Goal: Task Accomplishment & Management: Use online tool/utility

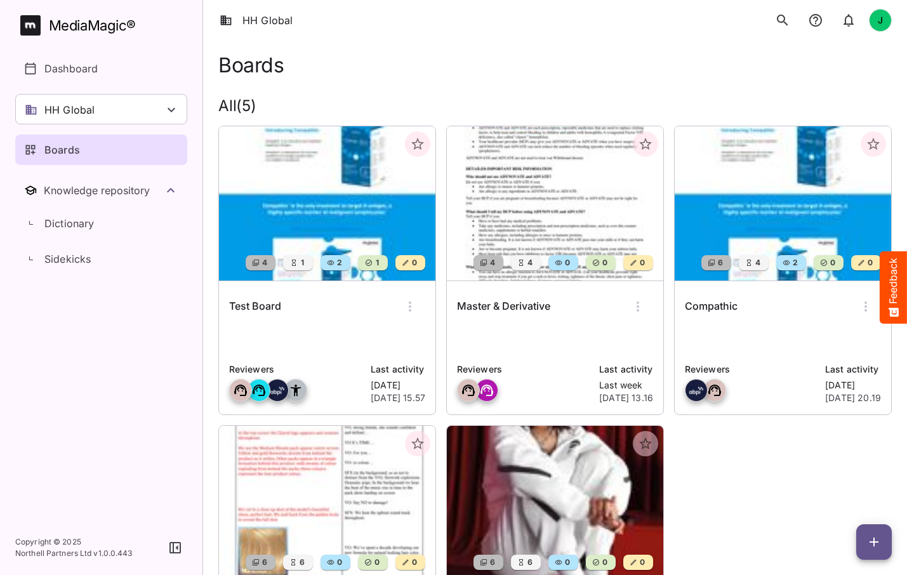
click at [350, 70] on div "Boards" at bounding box center [555, 64] width 674 height 23
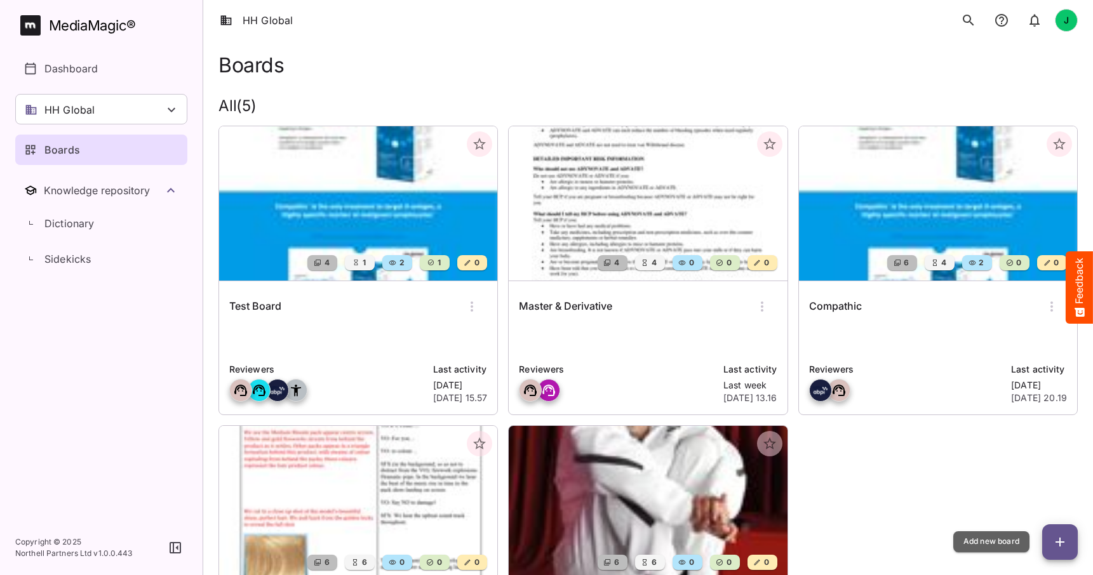
click at [1058, 542] on icon "button" at bounding box center [1059, 542] width 9 height 9
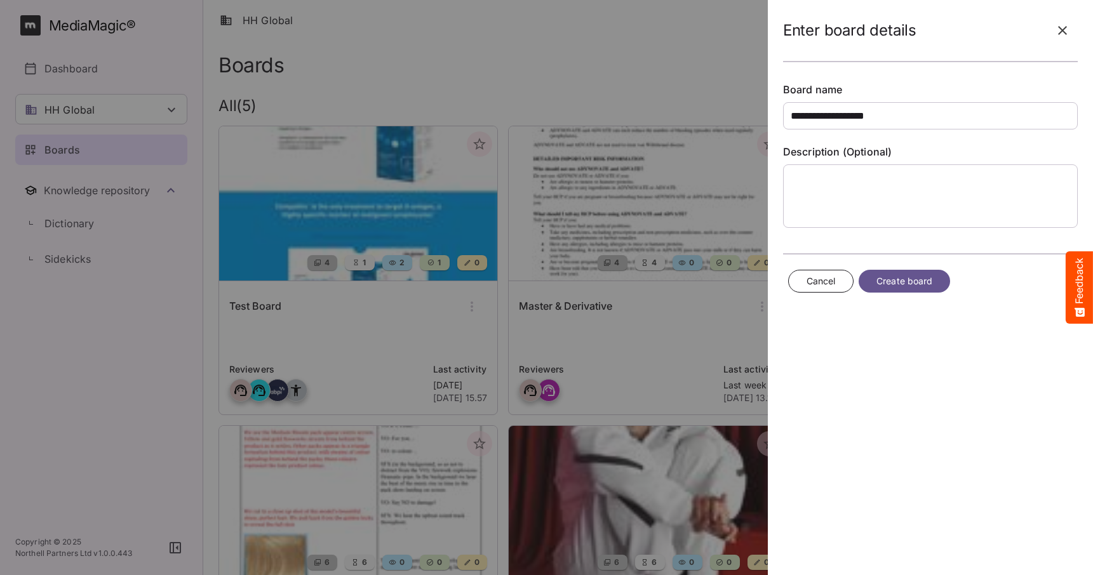
type input "**********"
click at [889, 283] on span "Create board" at bounding box center [905, 282] width 56 height 16
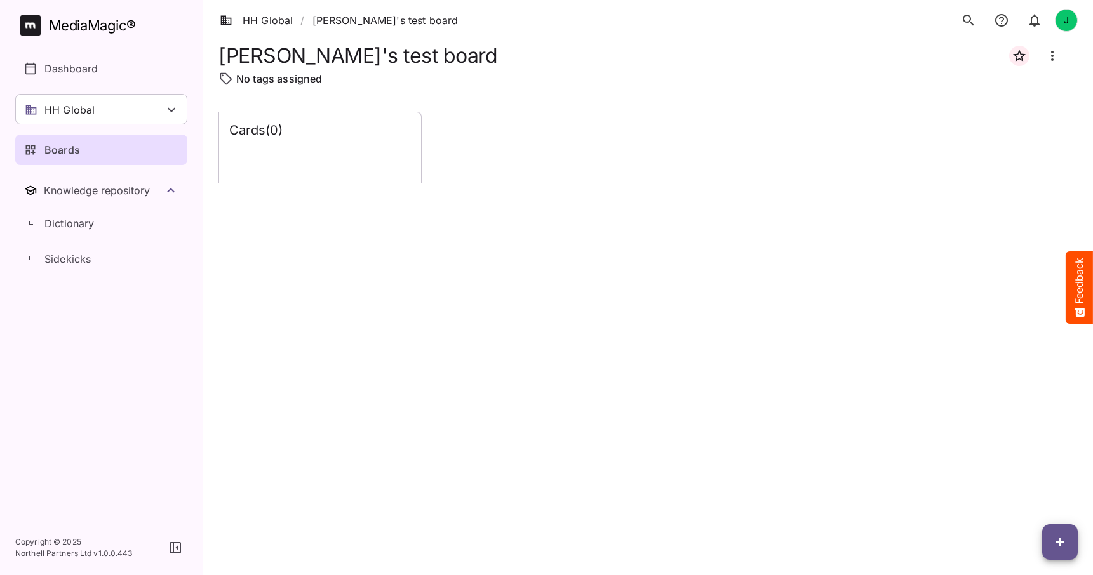
click at [1060, 542] on icon "button" at bounding box center [1059, 542] width 9 height 9
click at [1026, 457] on p "Add new card" at bounding box center [1028, 460] width 69 height 15
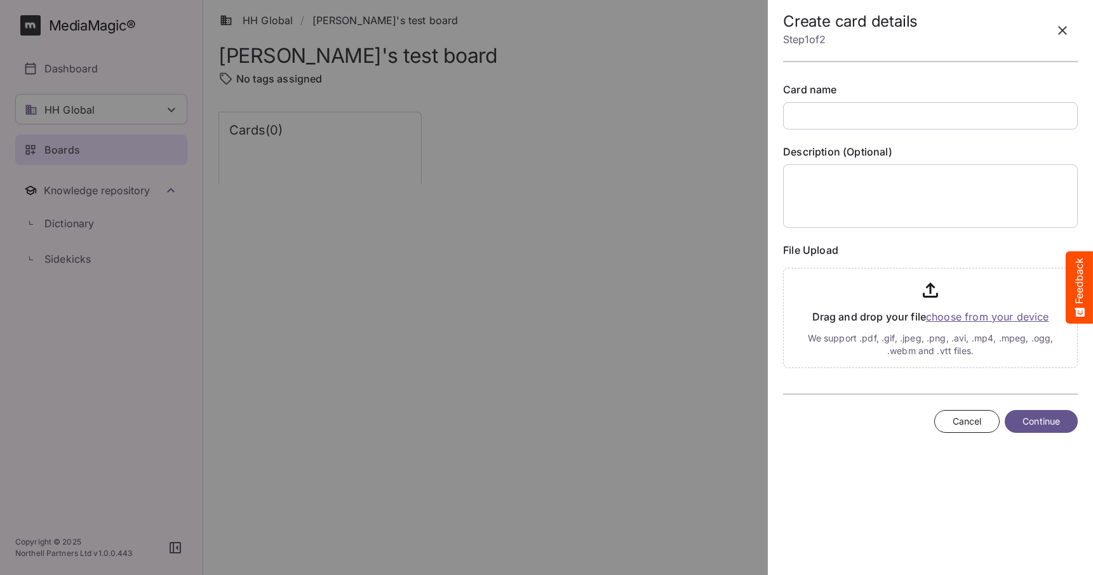
click at [961, 422] on span "Cancel" at bounding box center [966, 422] width 29 height 16
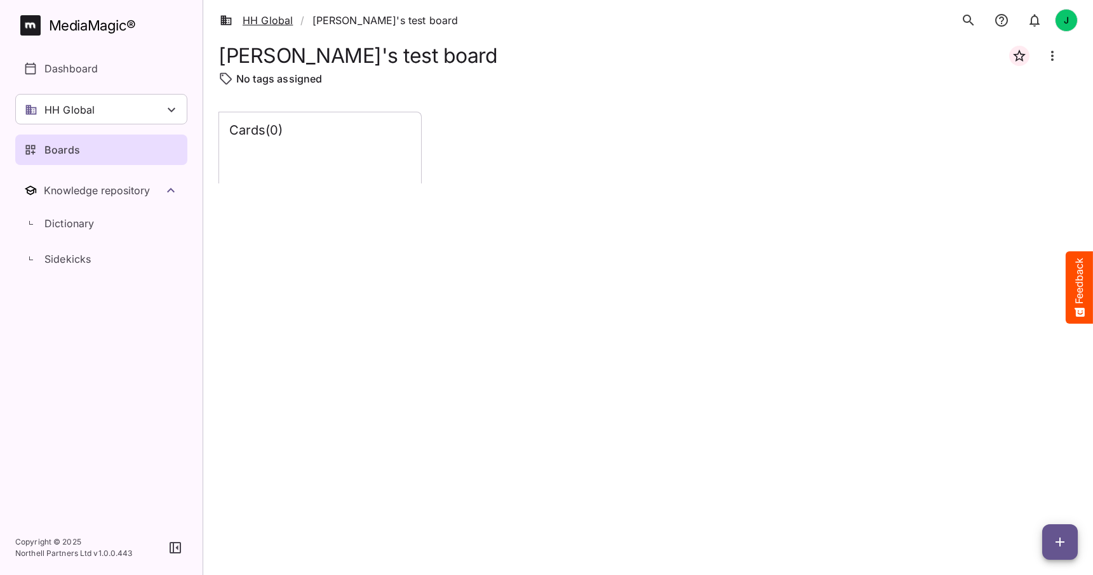
click at [270, 22] on link "HH Global" at bounding box center [256, 20] width 73 height 15
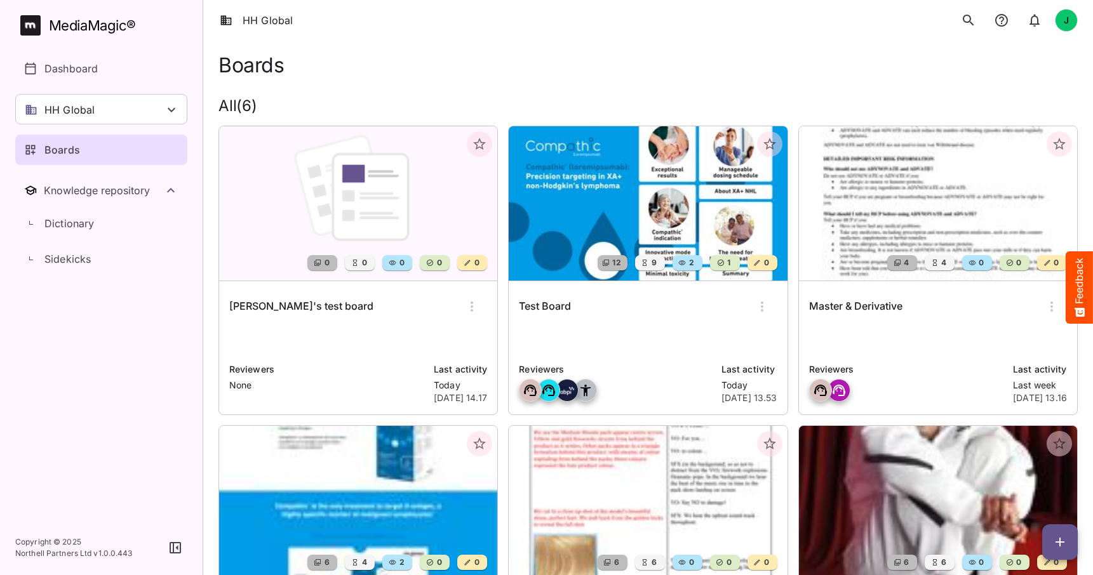
click at [641, 231] on img at bounding box center [648, 203] width 278 height 154
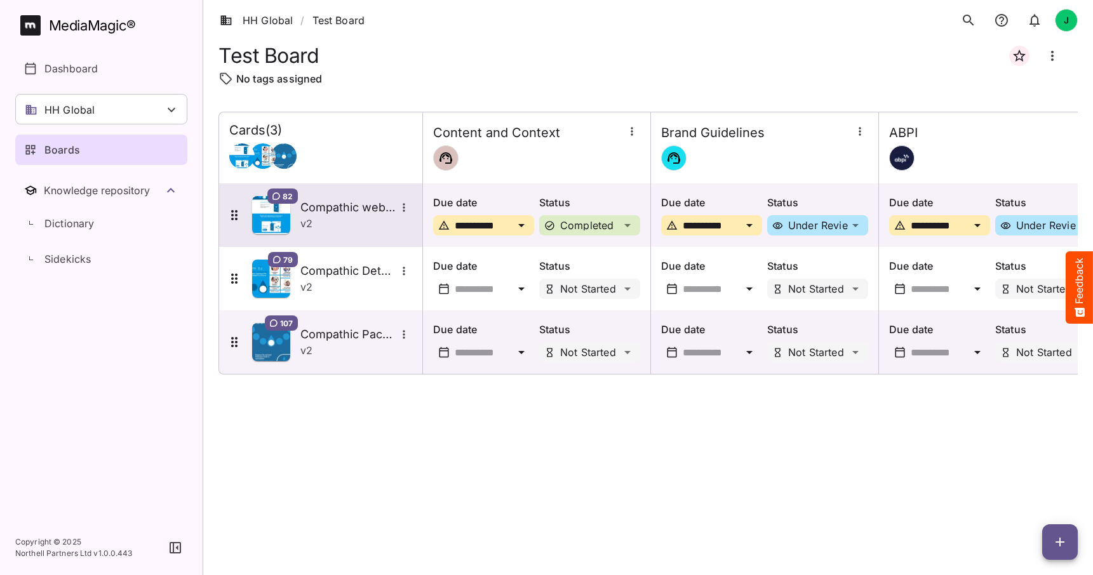
click at [347, 210] on h5 "Compathic website" at bounding box center [347, 207] width 95 height 15
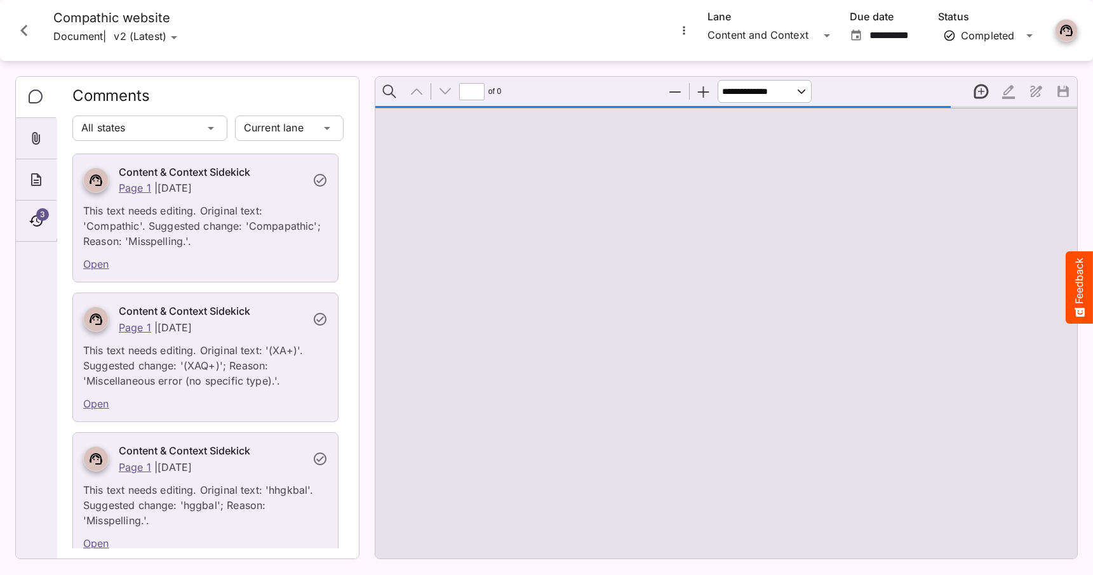
type input "*"
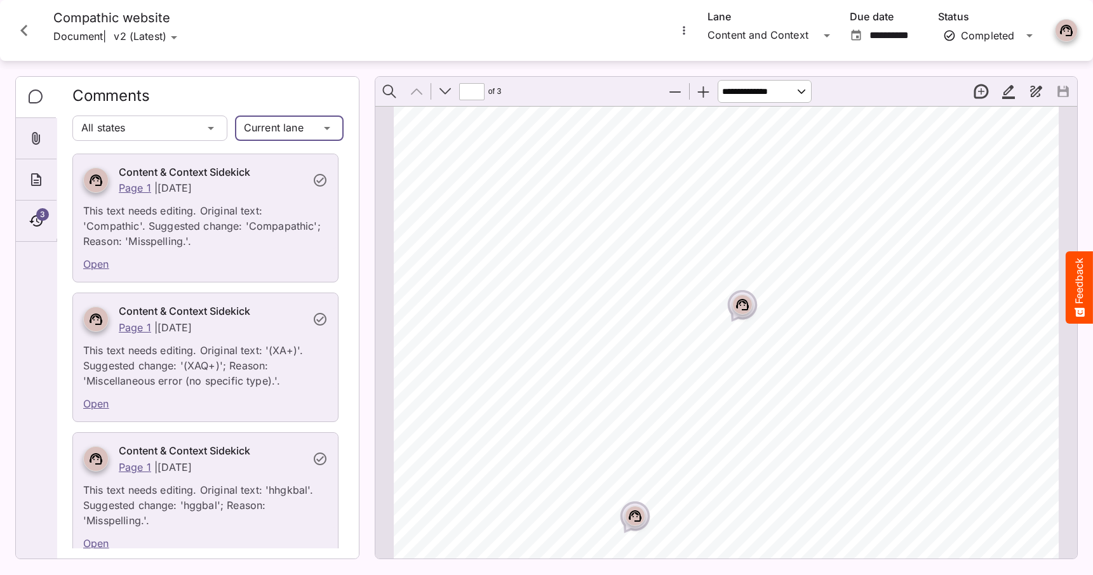
click at [291, 129] on div "HH Global / Test Board J MediaMagic ® Dashboard HH Global HH Global Create new …" at bounding box center [546, 285] width 1093 height 570
click at [274, 187] on p "All lanes" at bounding box center [289, 186] width 88 height 15
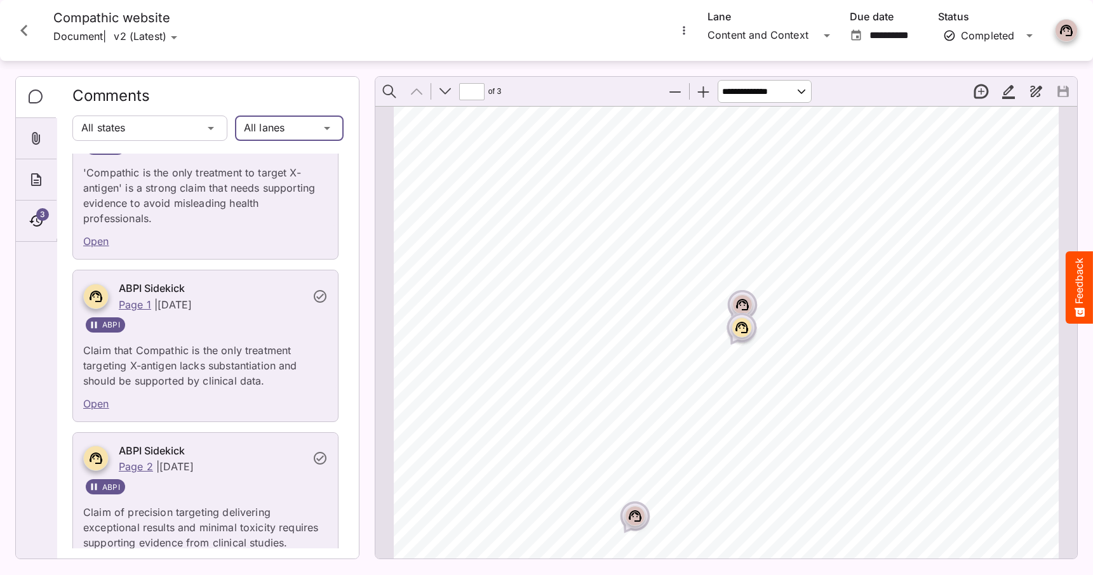
scroll to position [237, 0]
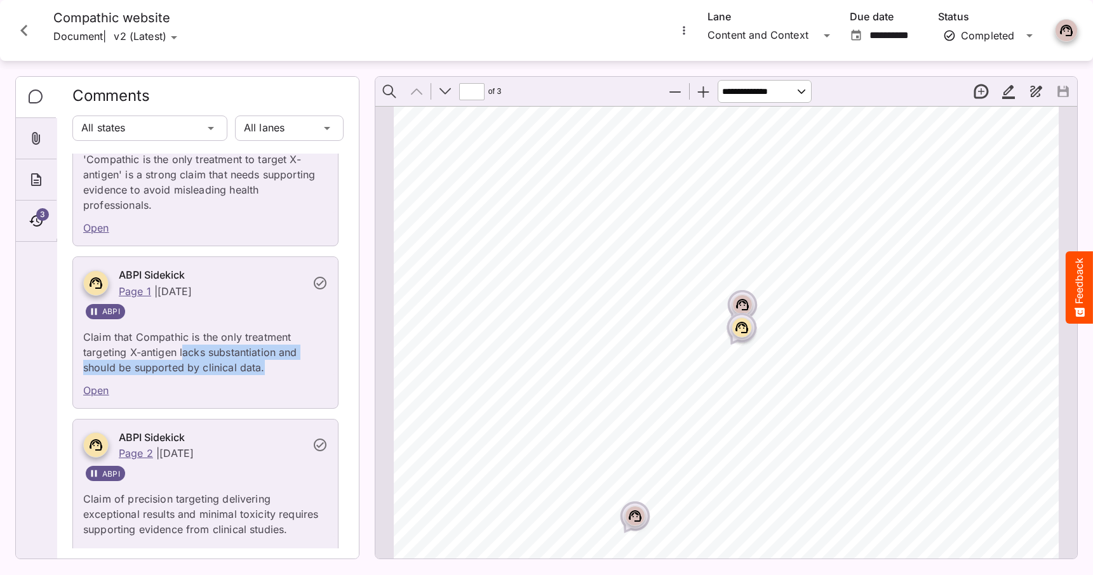
drag, startPoint x: 182, startPoint y: 350, endPoint x: 285, endPoint y: 374, distance: 105.6
click at [285, 374] on p "Claim that Compathic is the only treatment targeting X-antigen lacks substantia…" at bounding box center [205, 348] width 244 height 53
click at [22, 33] on icon "Close card" at bounding box center [24, 30] width 23 height 23
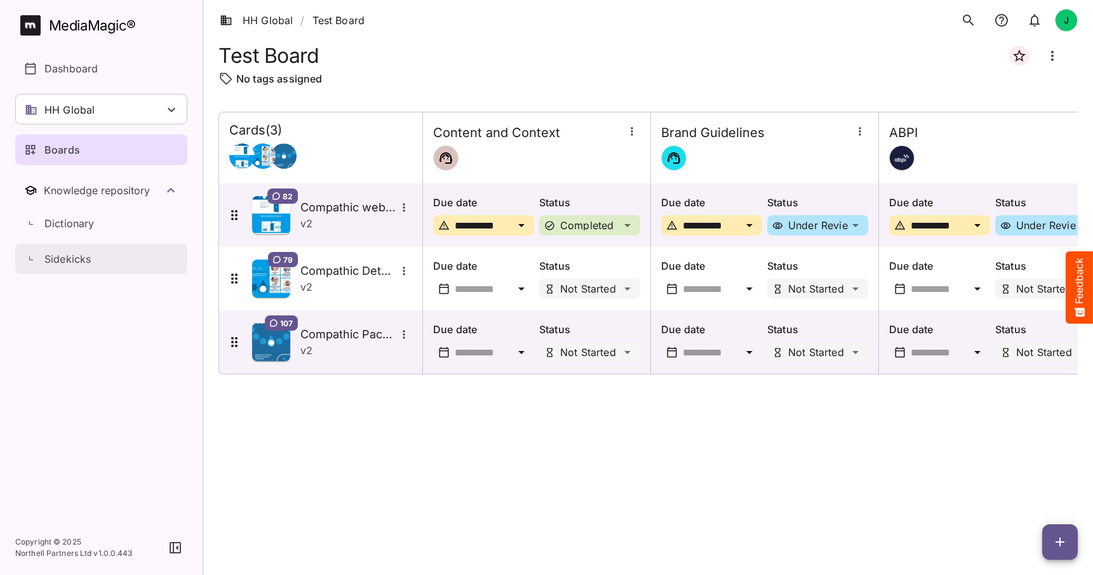
click at [76, 263] on p "Sidekicks" at bounding box center [67, 258] width 46 height 15
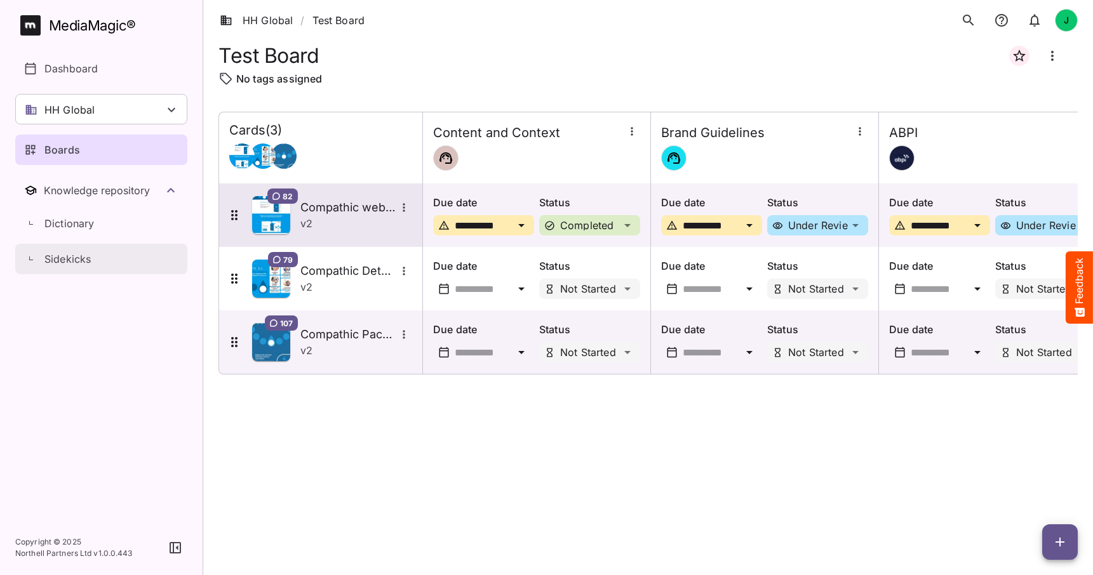
click at [352, 218] on div "v 2" at bounding box center [356, 223] width 112 height 15
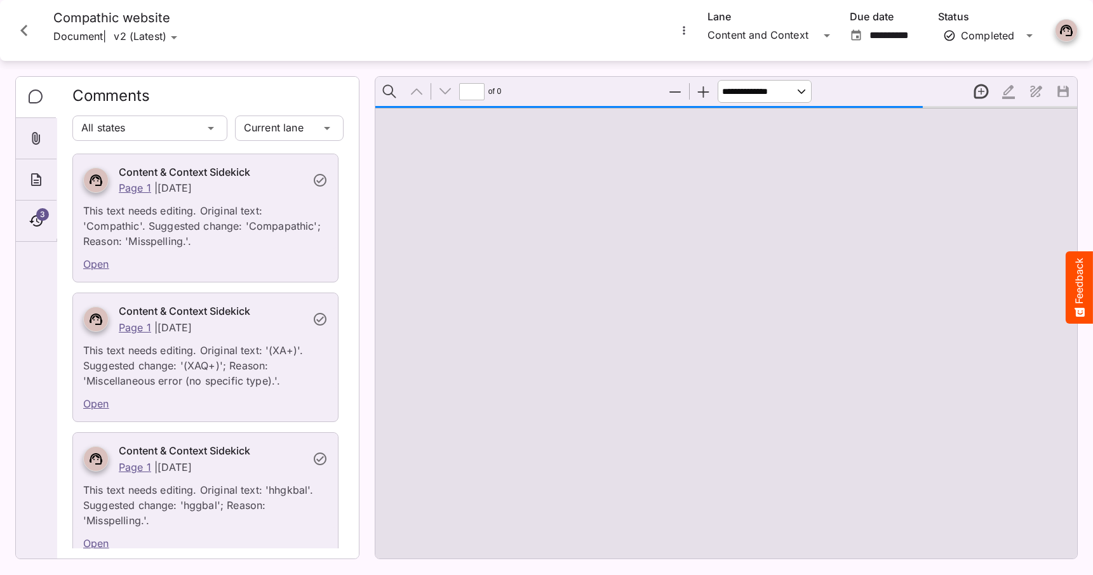
type input "*"
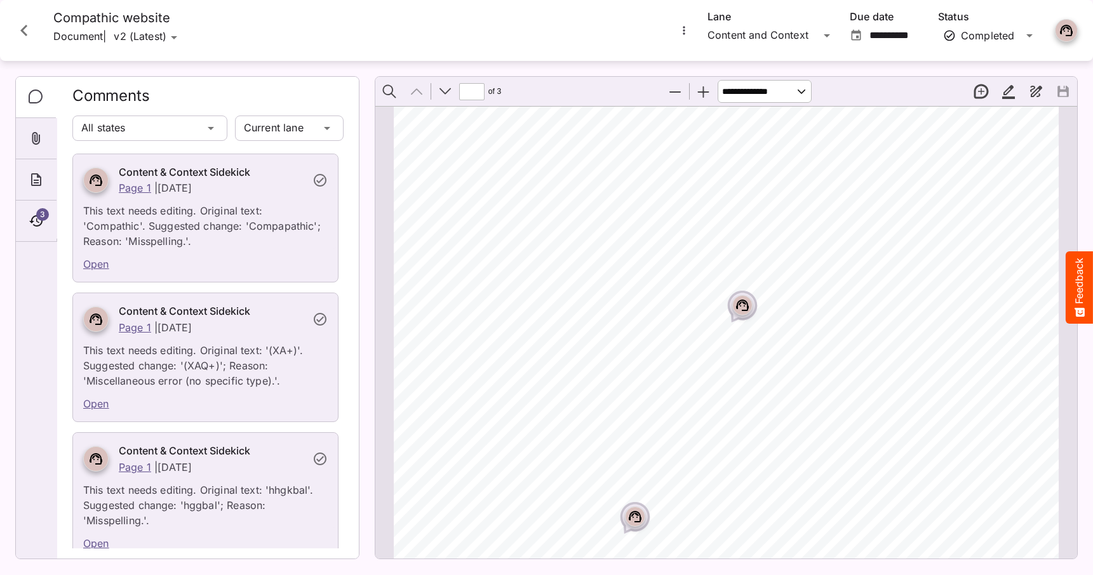
click at [23, 29] on icon "Close card" at bounding box center [23, 30] width 7 height 11
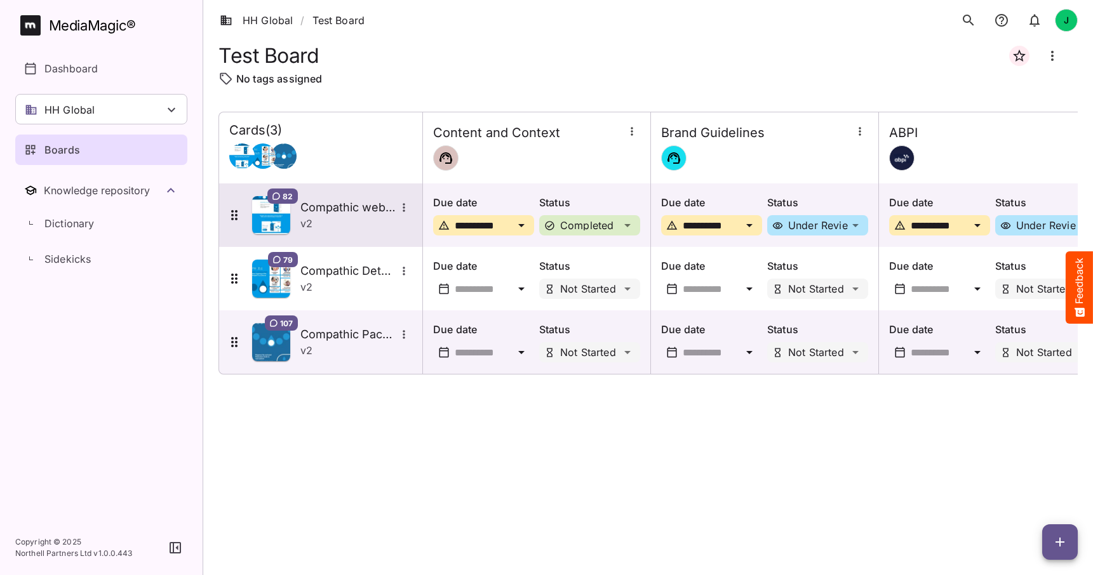
click at [347, 215] on div "Compathic website" at bounding box center [356, 207] width 112 height 17
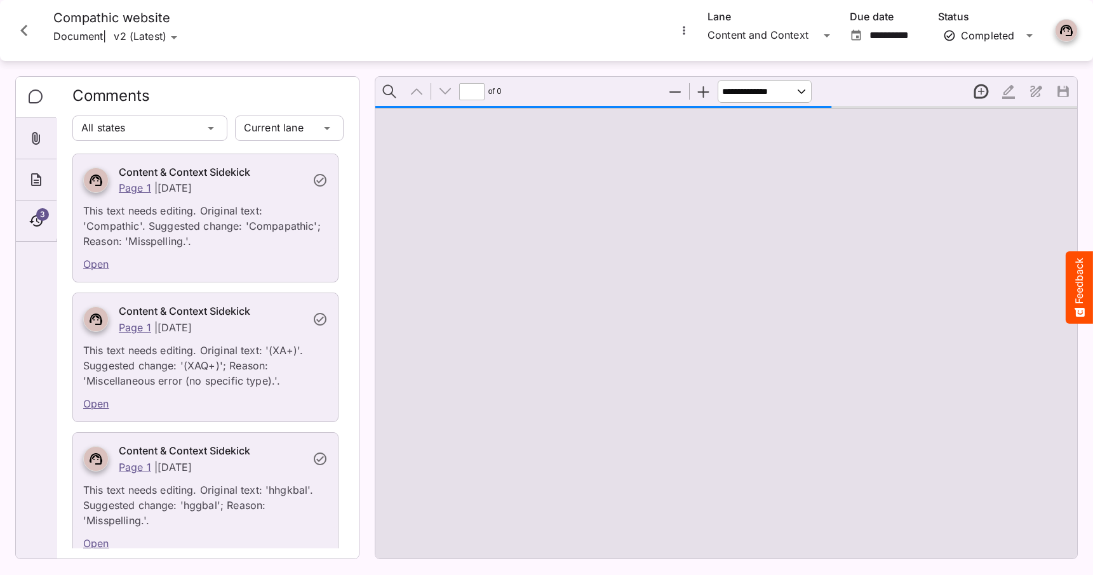
type input "*"
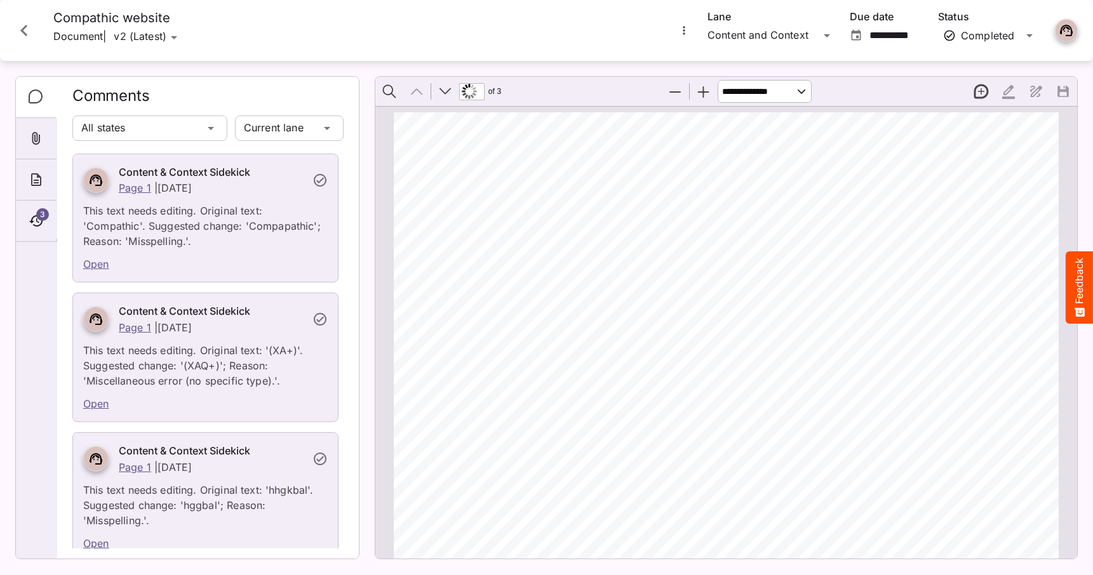
scroll to position [6, 0]
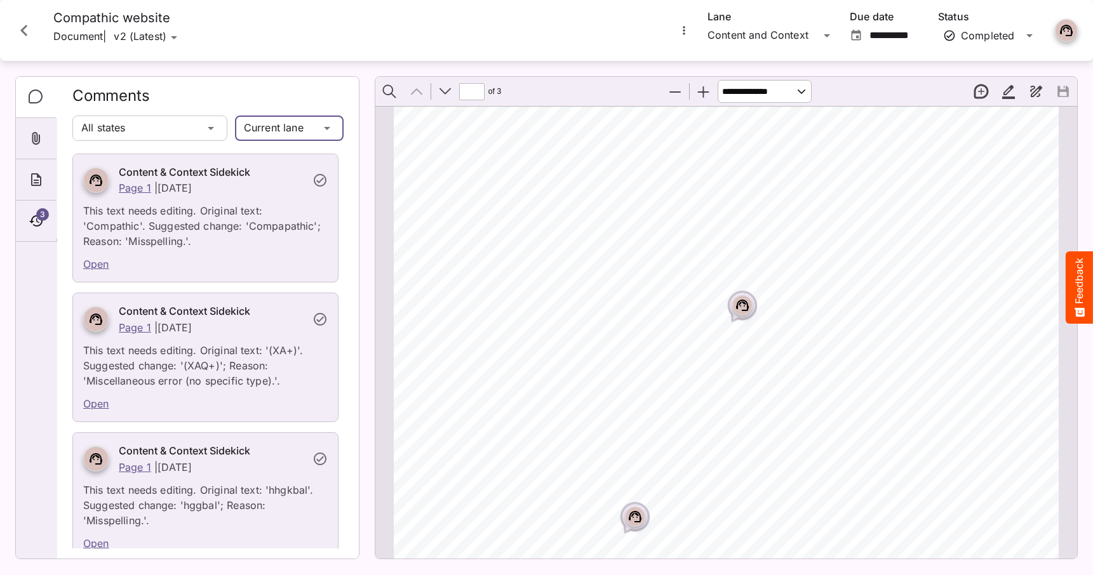
click at [296, 125] on div "HH Global / Test Board J MediaMagic ® Dashboard HH Global HH Global Create new …" at bounding box center [546, 285] width 1093 height 570
click at [279, 182] on p "All lanes" at bounding box center [289, 186] width 88 height 15
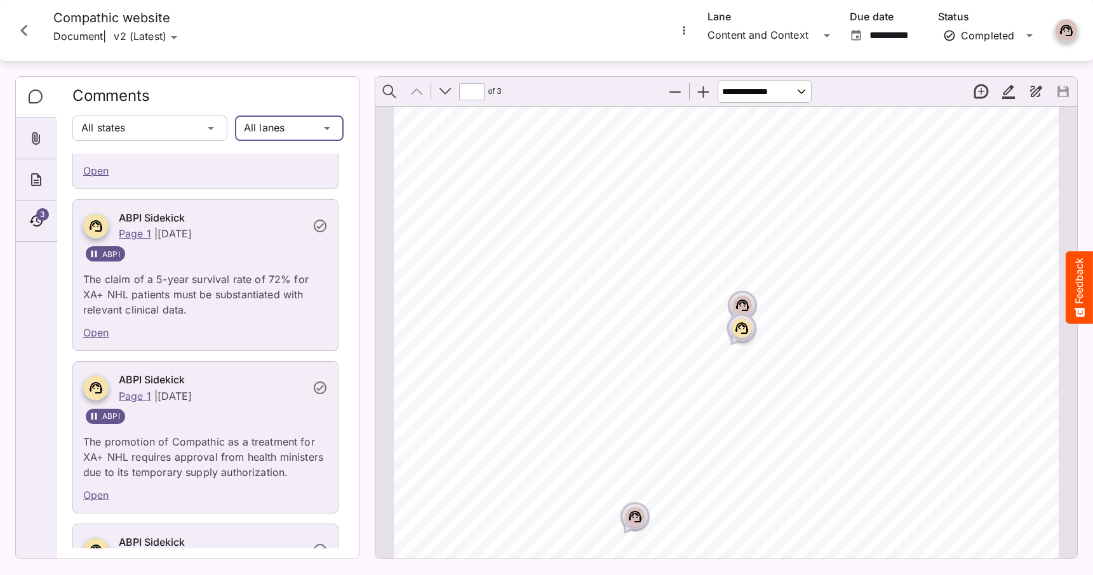
scroll to position [782, 0]
click at [23, 32] on icon "Close card" at bounding box center [23, 30] width 7 height 11
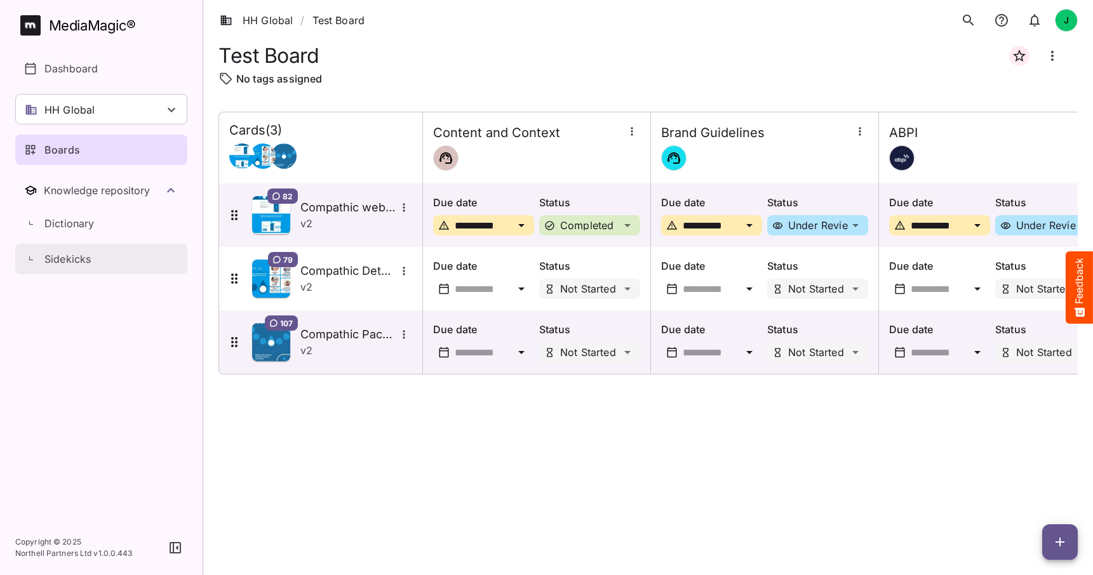
click at [72, 265] on p "Sidekicks" at bounding box center [67, 258] width 46 height 15
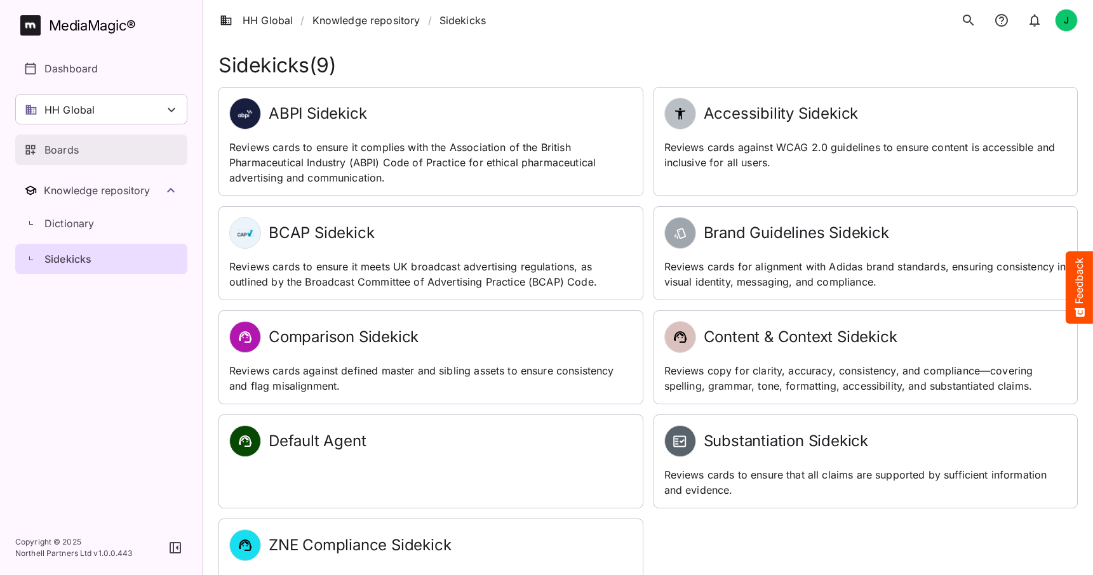
click at [69, 150] on p "Boards" at bounding box center [61, 149] width 34 height 15
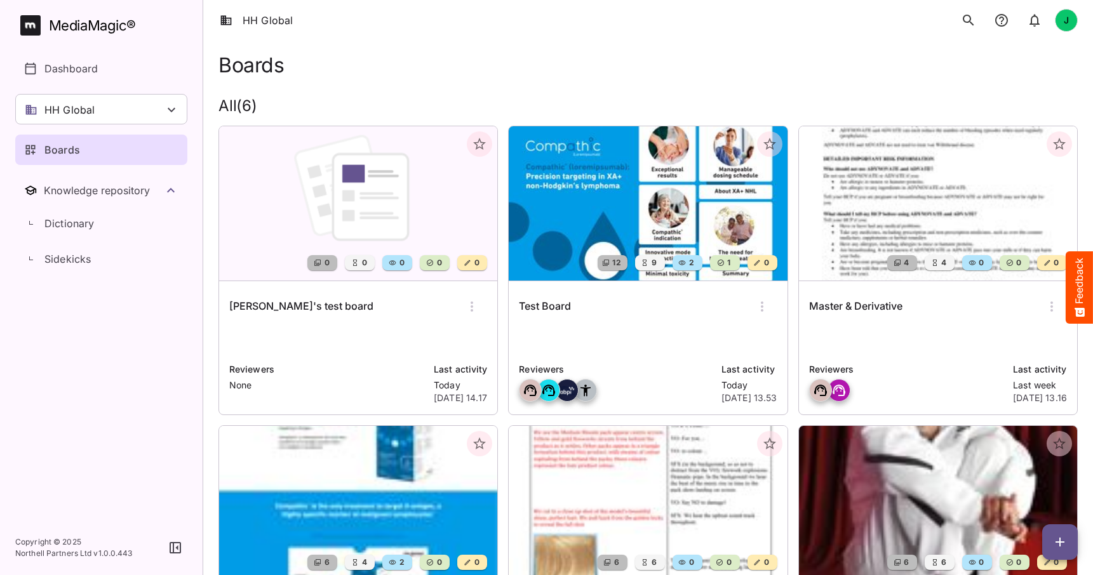
click at [356, 210] on img at bounding box center [358, 203] width 278 height 154
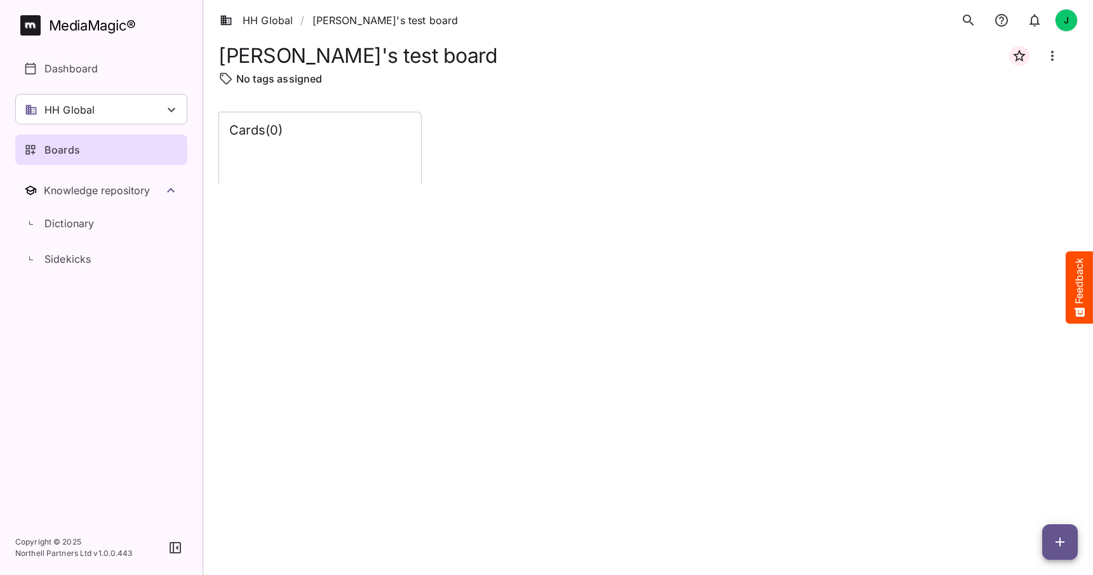
click at [1067, 540] on icon "button" at bounding box center [1059, 542] width 15 height 15
click at [1027, 488] on p "Add new lane" at bounding box center [1028, 488] width 69 height 15
click at [1059, 543] on icon "button" at bounding box center [1059, 542] width 9 height 9
click at [1023, 462] on p "Add new card" at bounding box center [1028, 460] width 69 height 15
click at [1059, 537] on icon "button" at bounding box center [1059, 542] width 15 height 15
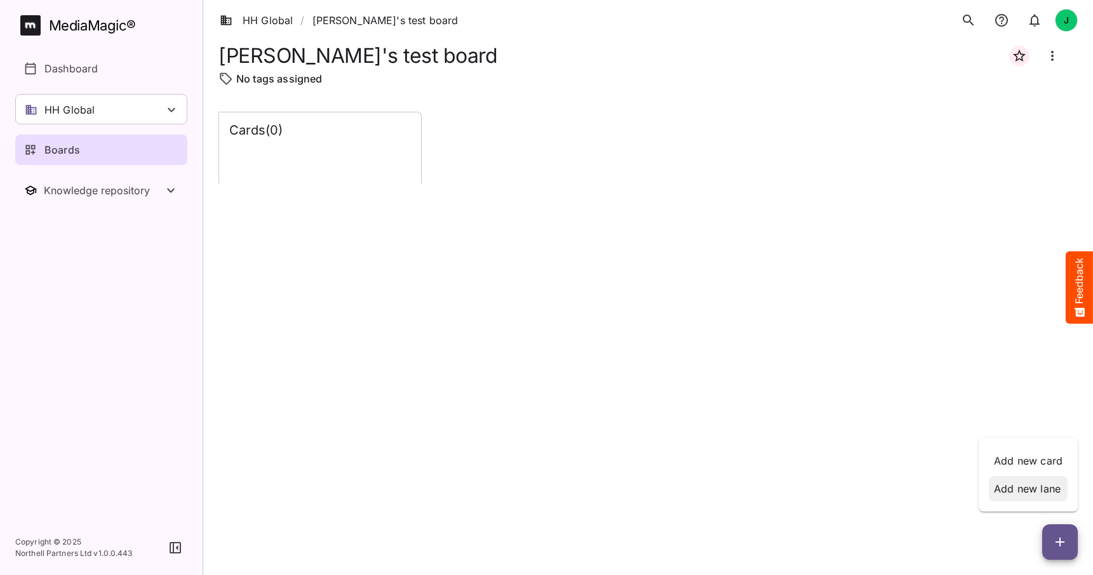
click at [1030, 488] on p "Add new lane" at bounding box center [1028, 488] width 69 height 15
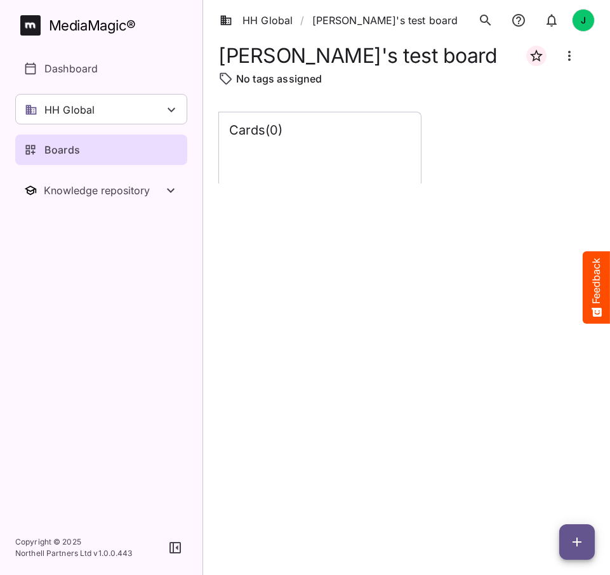
click at [377, 254] on div "Cards ( 0 )" at bounding box center [406, 333] width 377 height 443
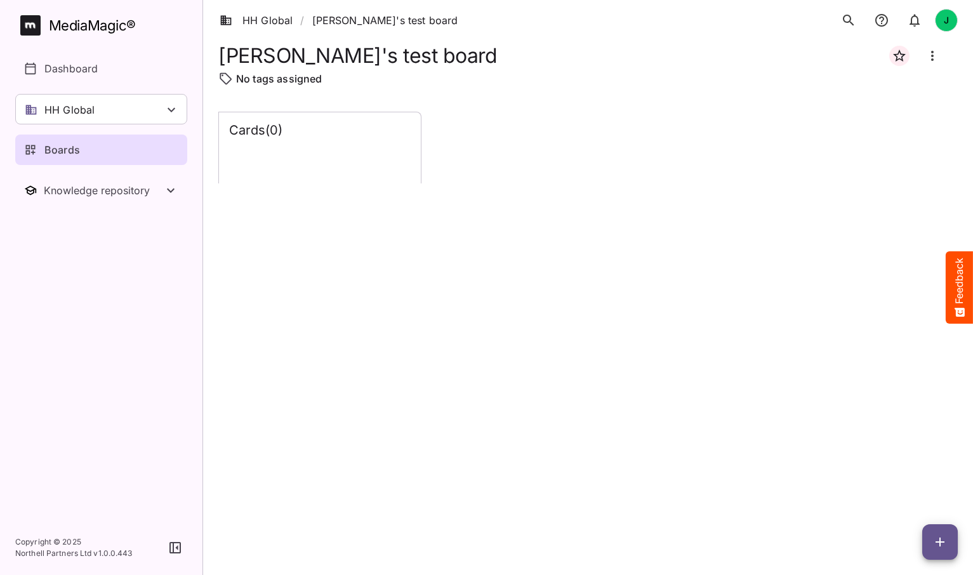
click at [935, 538] on icon "button" at bounding box center [940, 542] width 15 height 15
click at [896, 487] on p "Add new lane" at bounding box center [908, 488] width 69 height 15
click at [267, 18] on link "HH Global" at bounding box center [256, 20] width 73 height 15
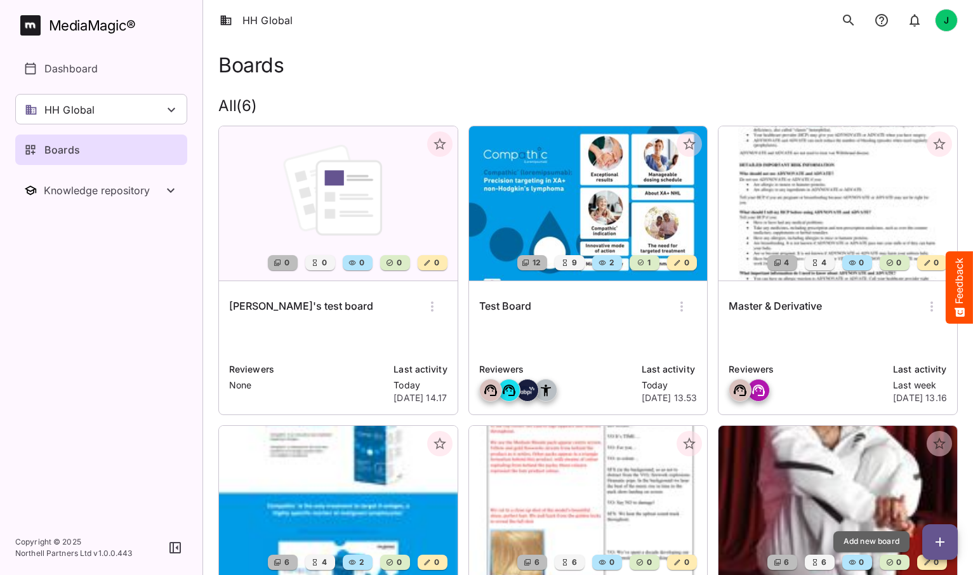
click at [937, 533] on button "button" at bounding box center [941, 542] width 36 height 36
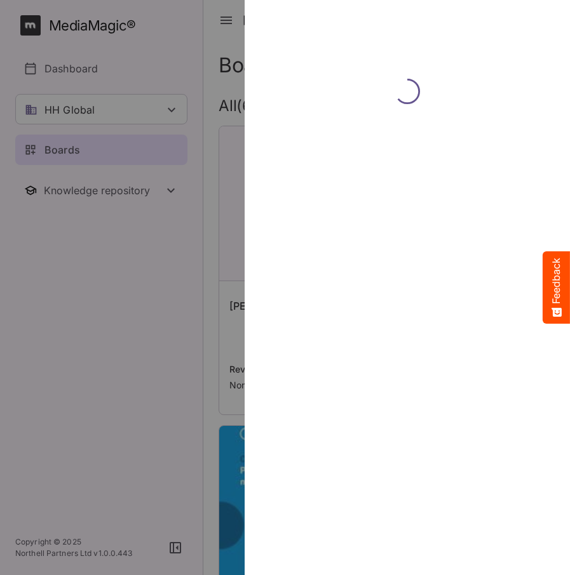
drag, startPoint x: 733, startPoint y: 140, endPoint x: 569, endPoint y: 477, distance: 375.1
